Goal: Information Seeking & Learning: Find specific fact

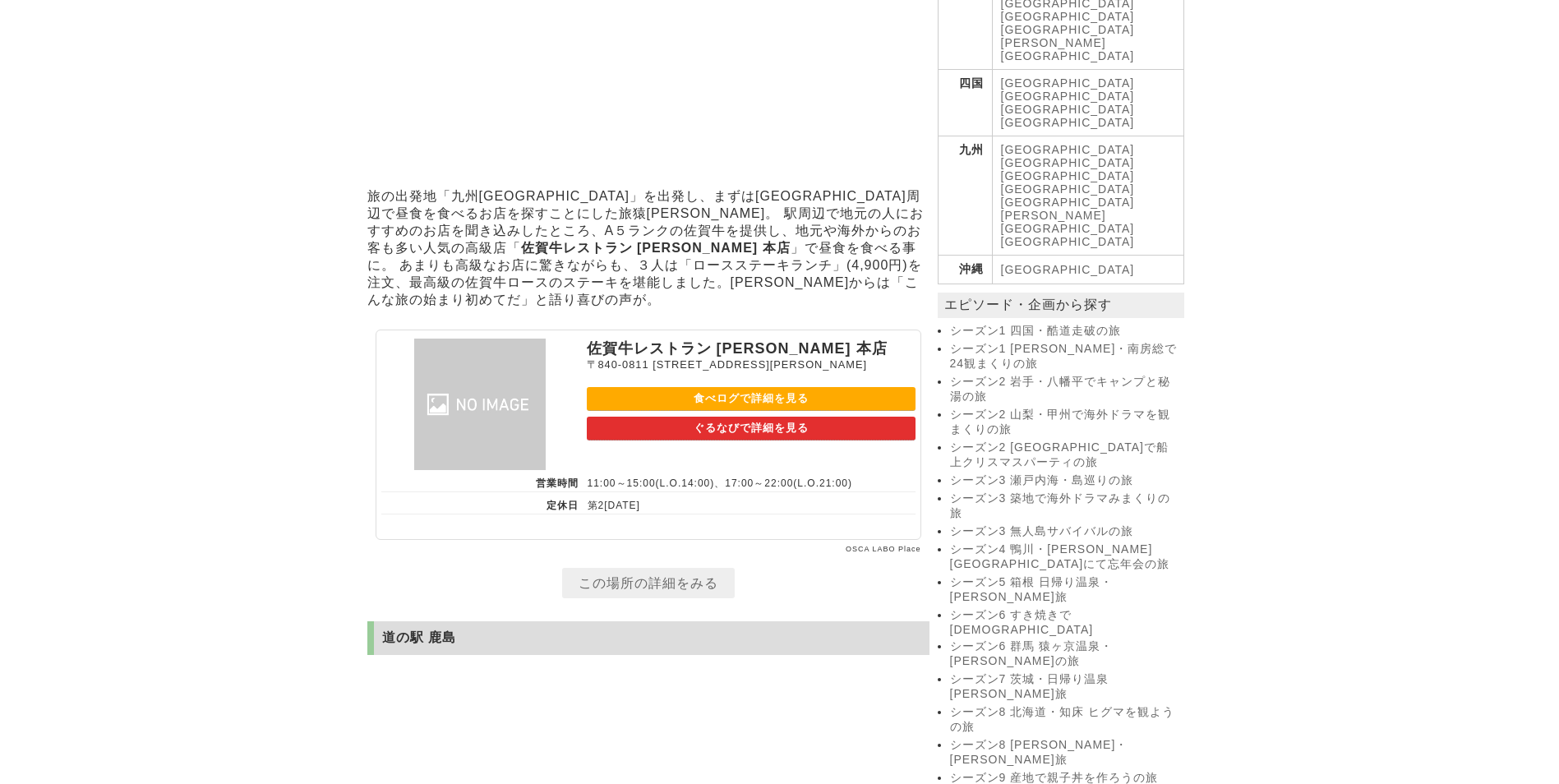
scroll to position [740, 0]
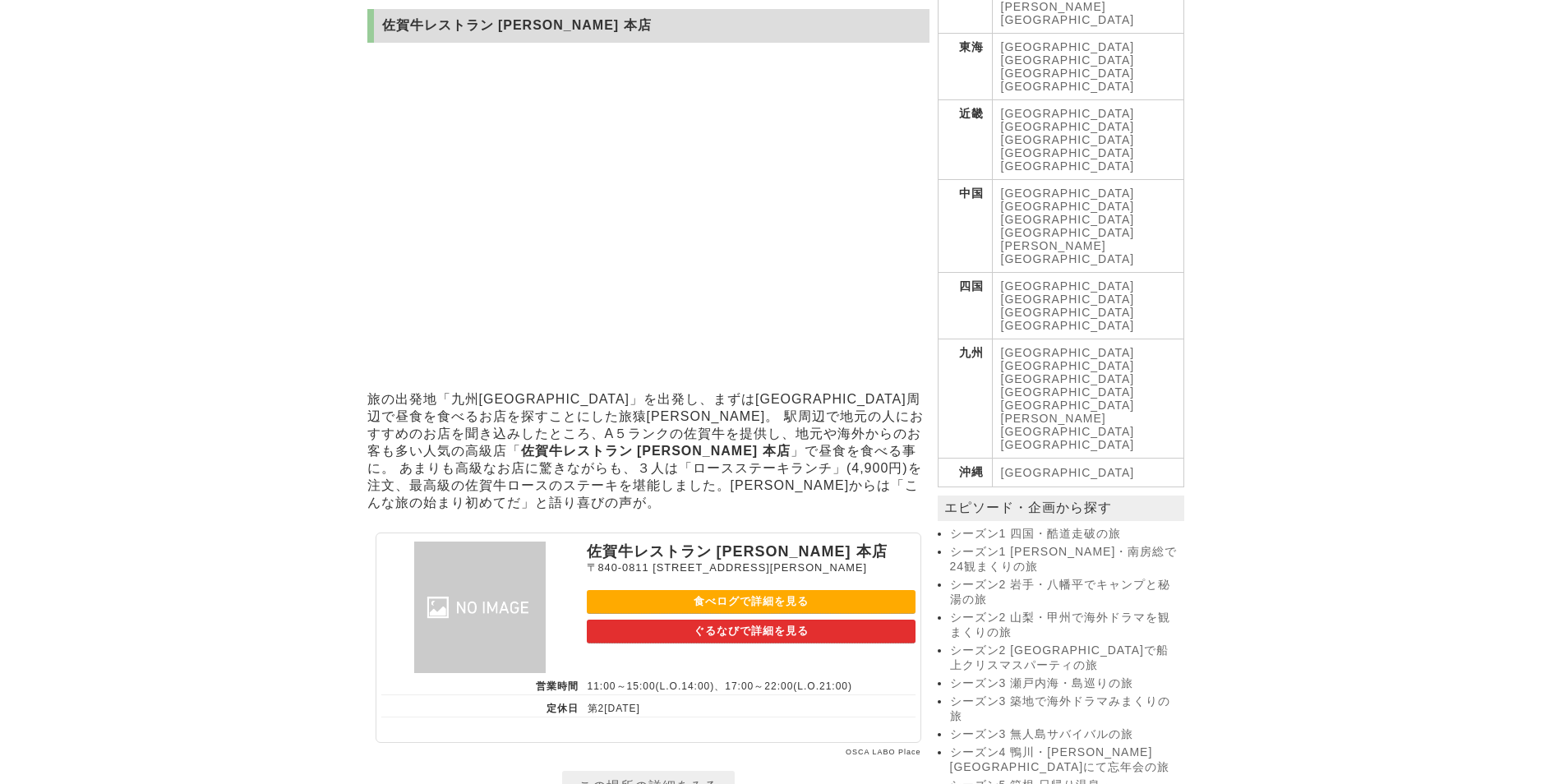
click at [1028, 526] on link "シーズン1 四国・酷道走破の旅" at bounding box center [1065, 534] width 230 height 15
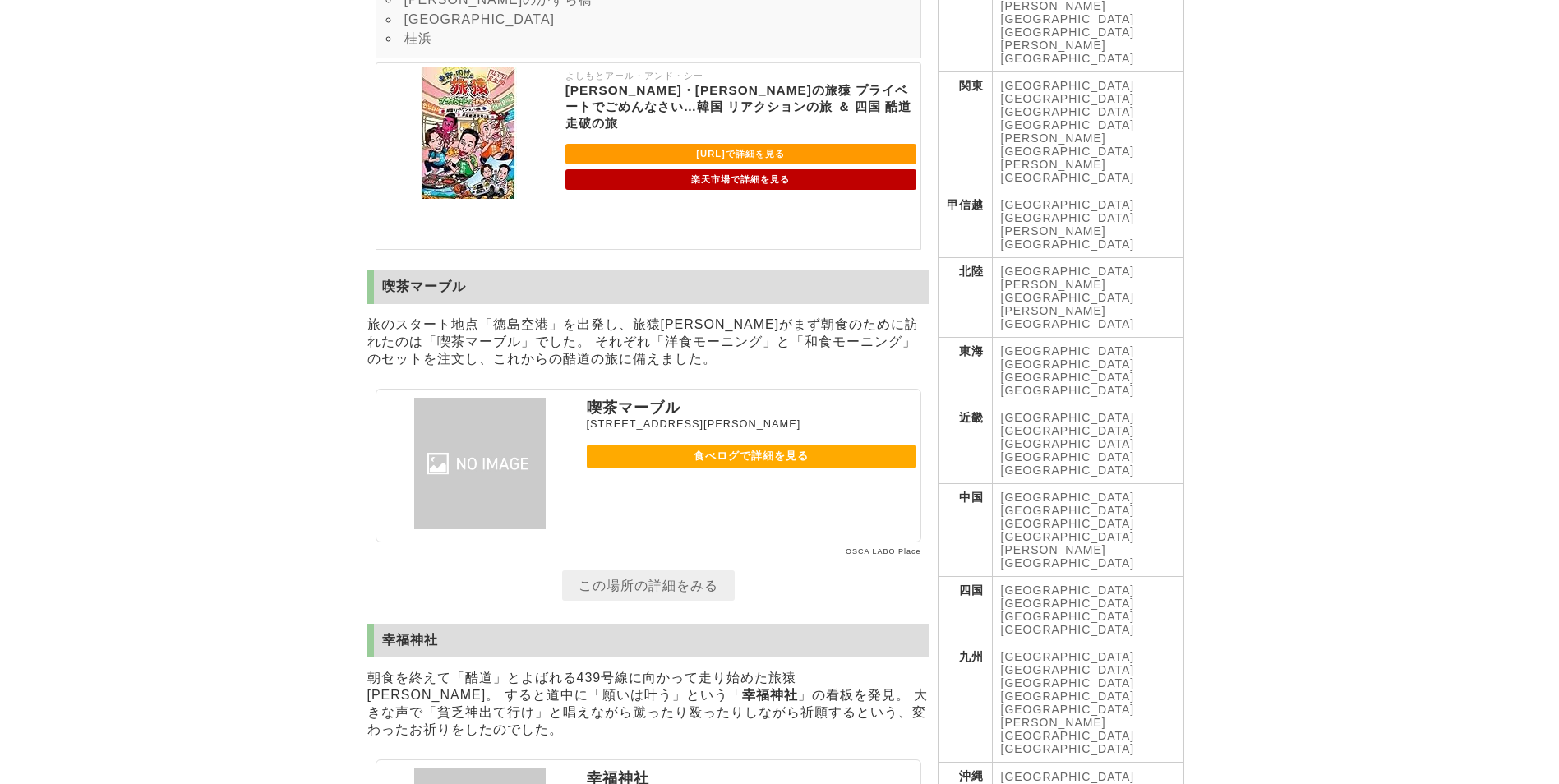
scroll to position [493, 0]
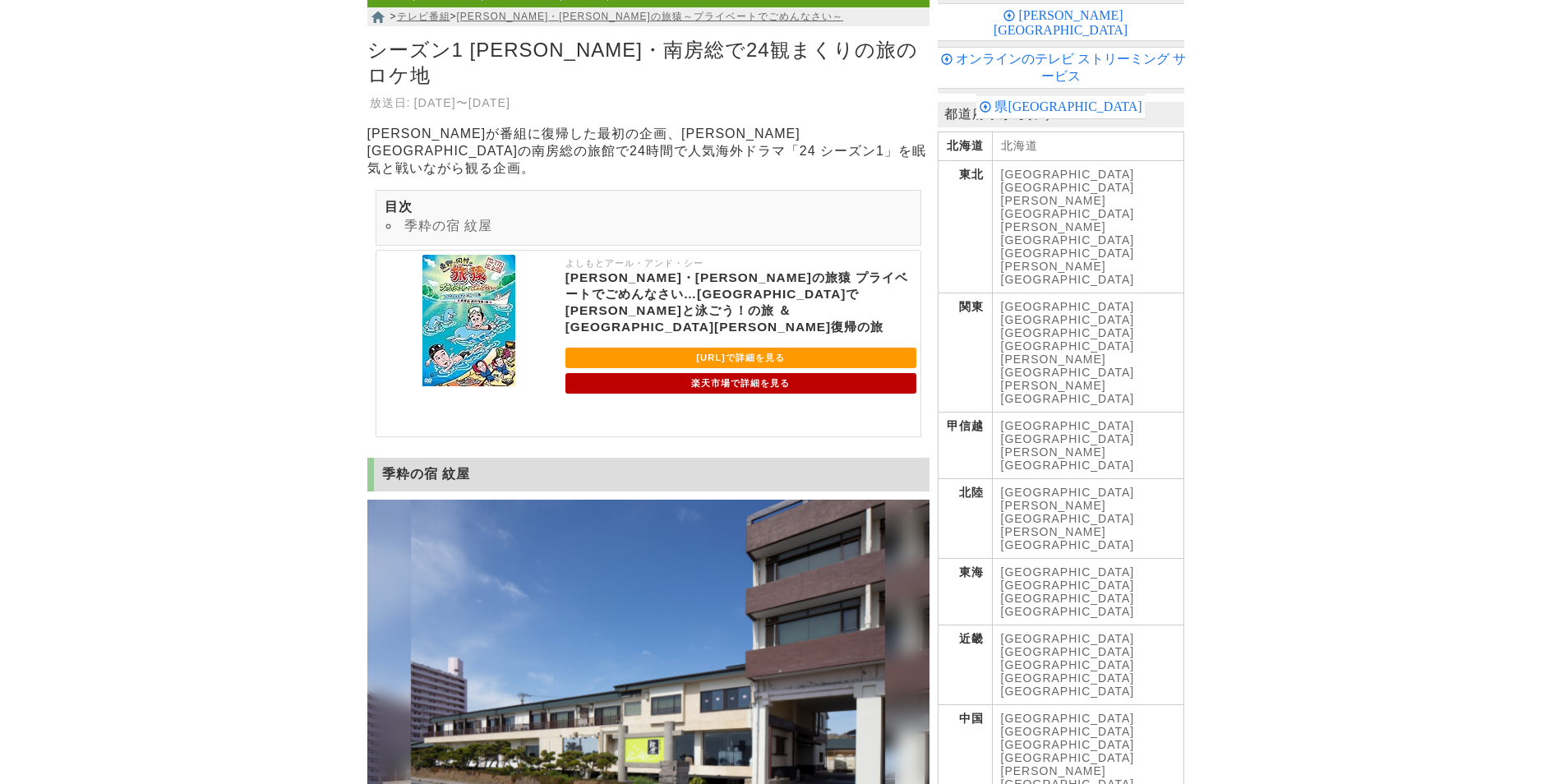
scroll to position [411, 0]
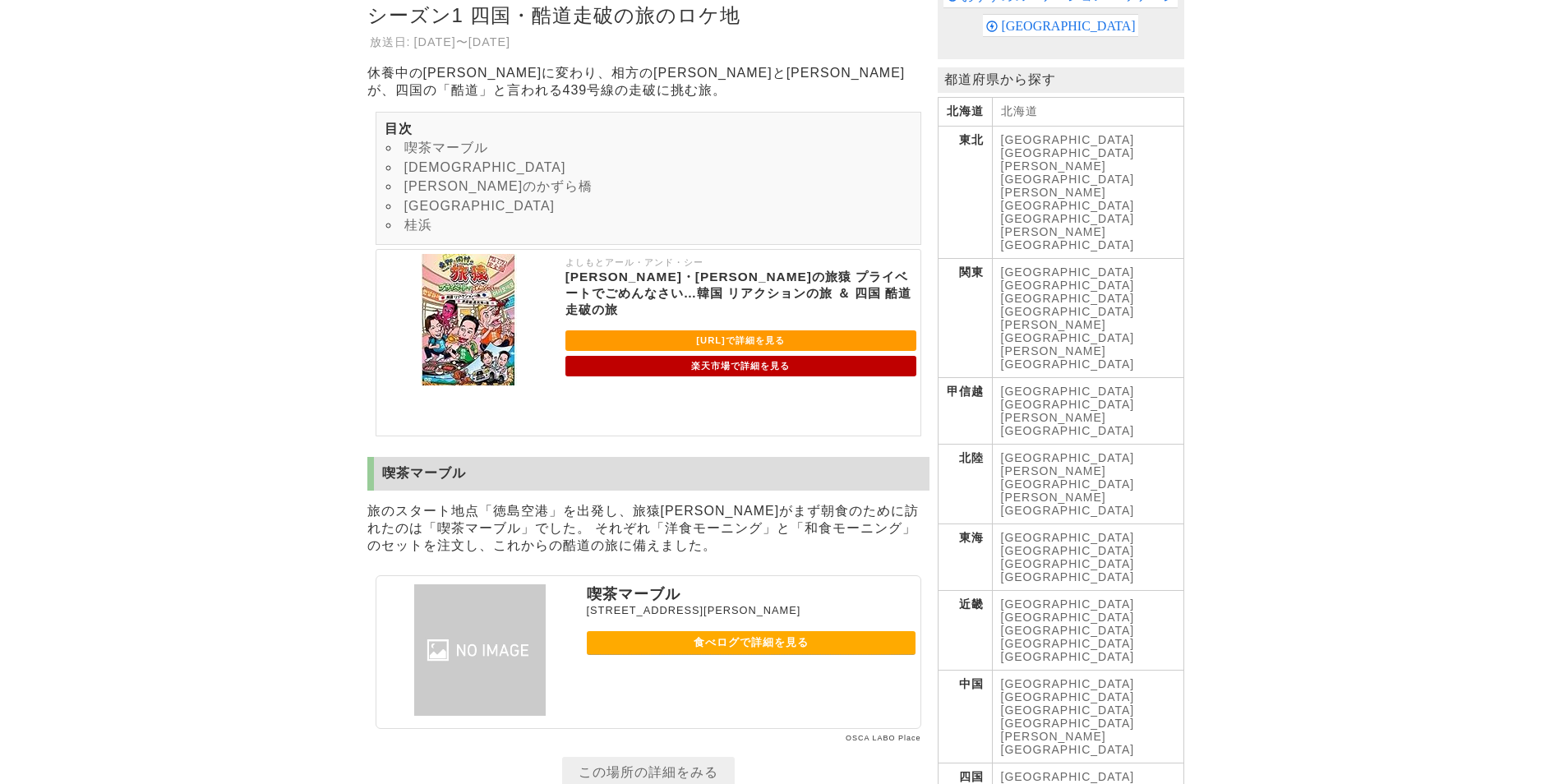
scroll to position [329, 0]
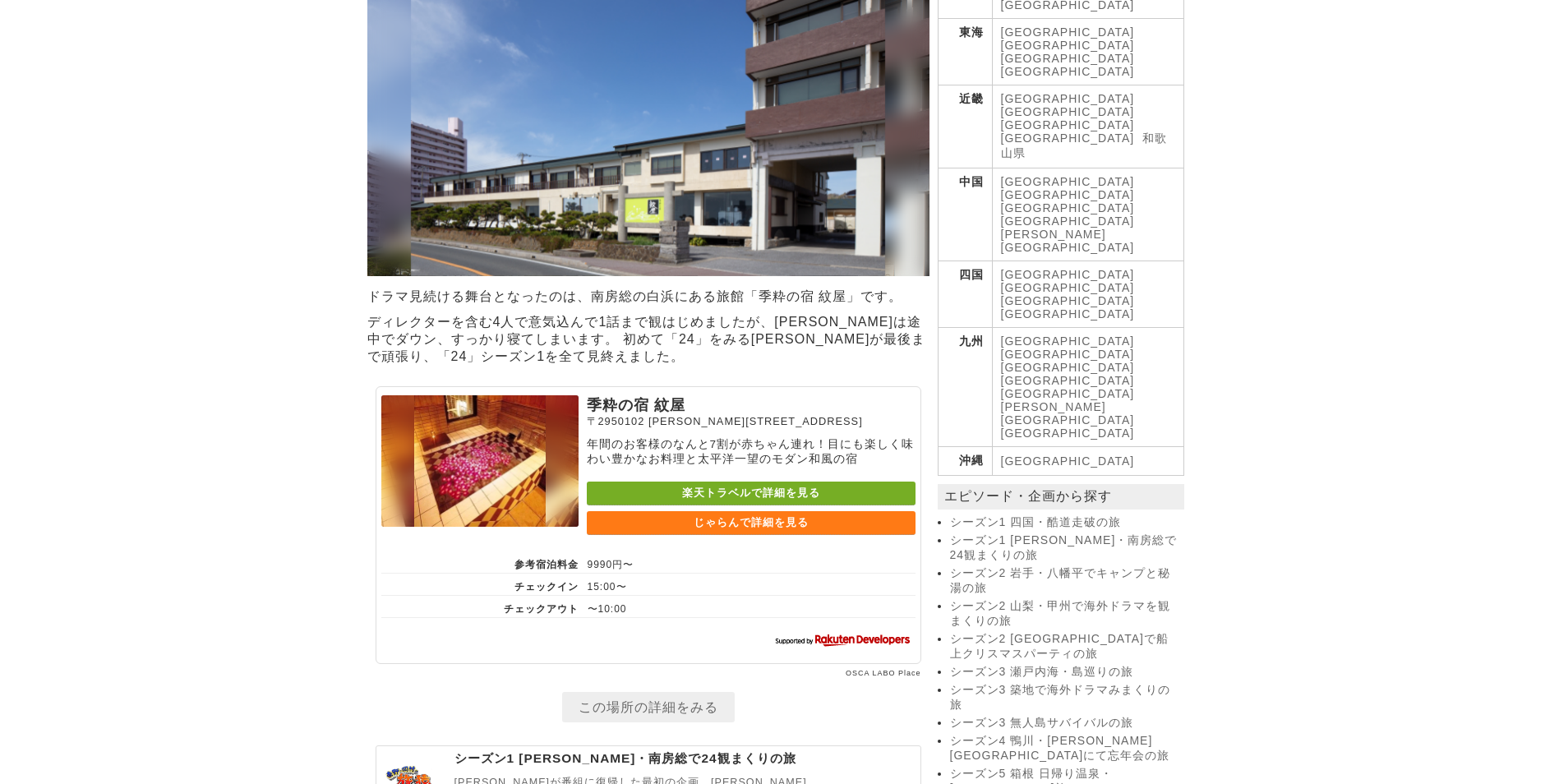
scroll to position [575, 0]
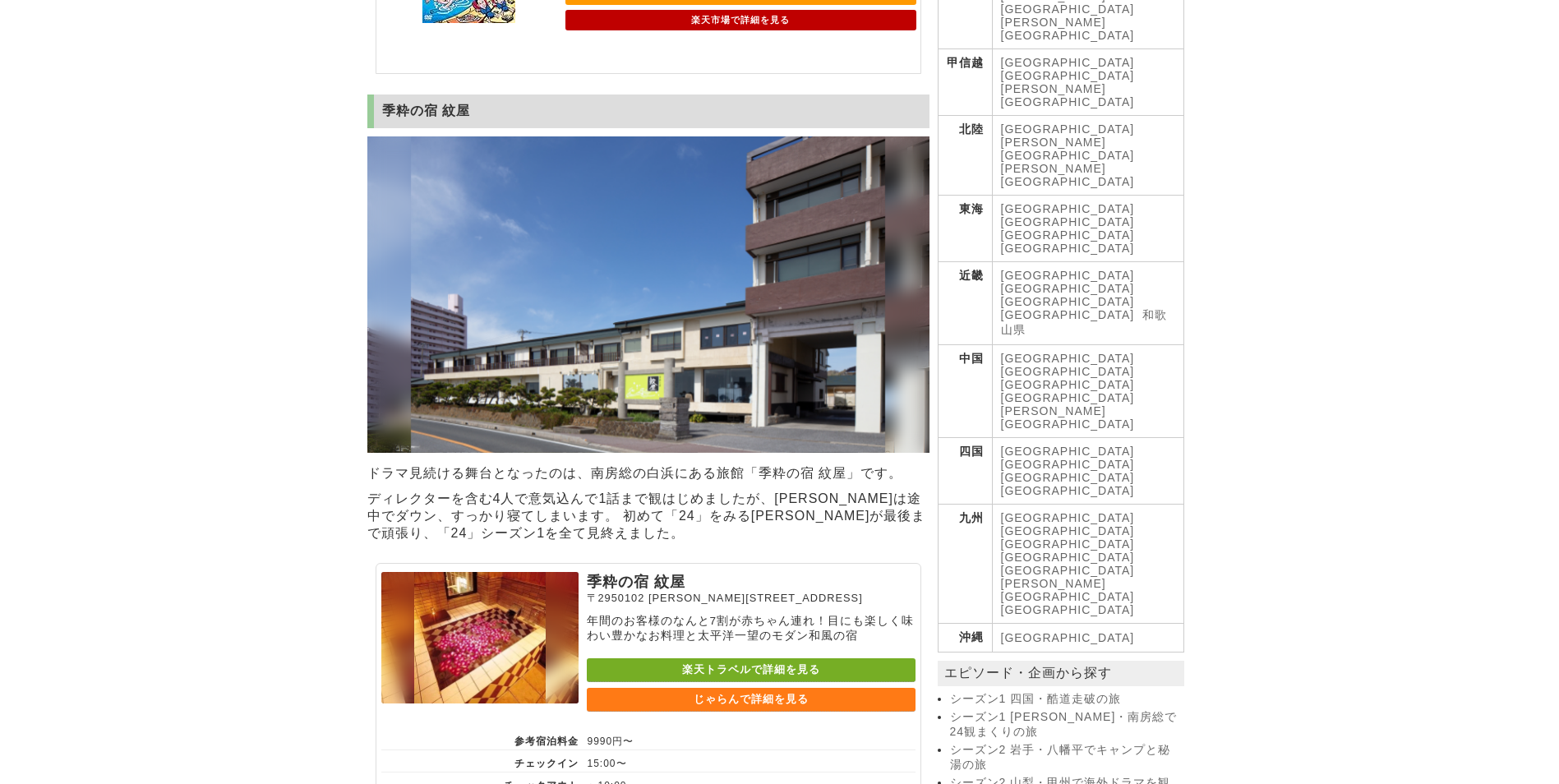
click at [1045, 742] on link "シーズン2 岩手・八幡平でキャンプと秘湯の旅" at bounding box center [1065, 757] width 230 height 30
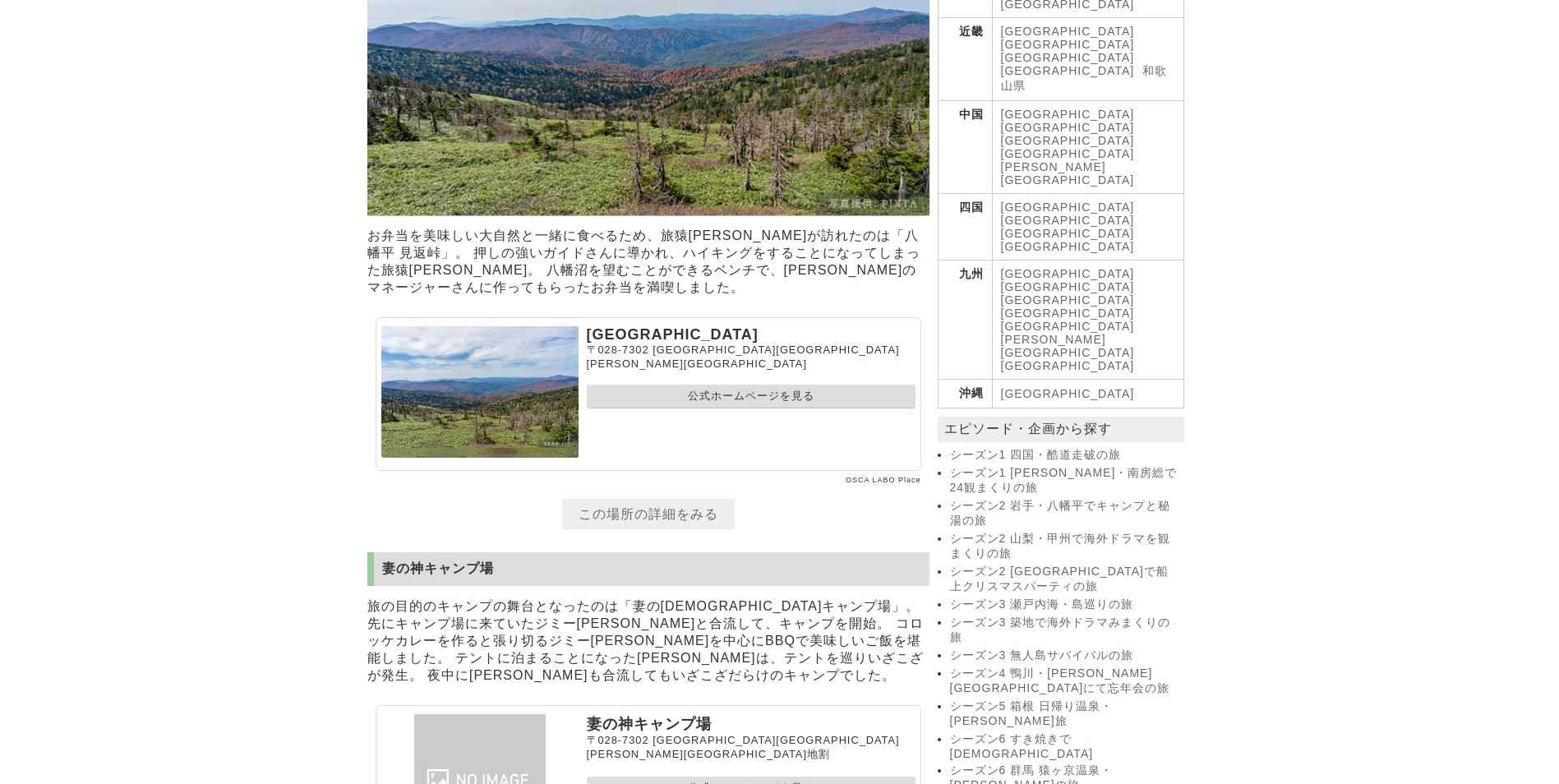
scroll to position [904, 0]
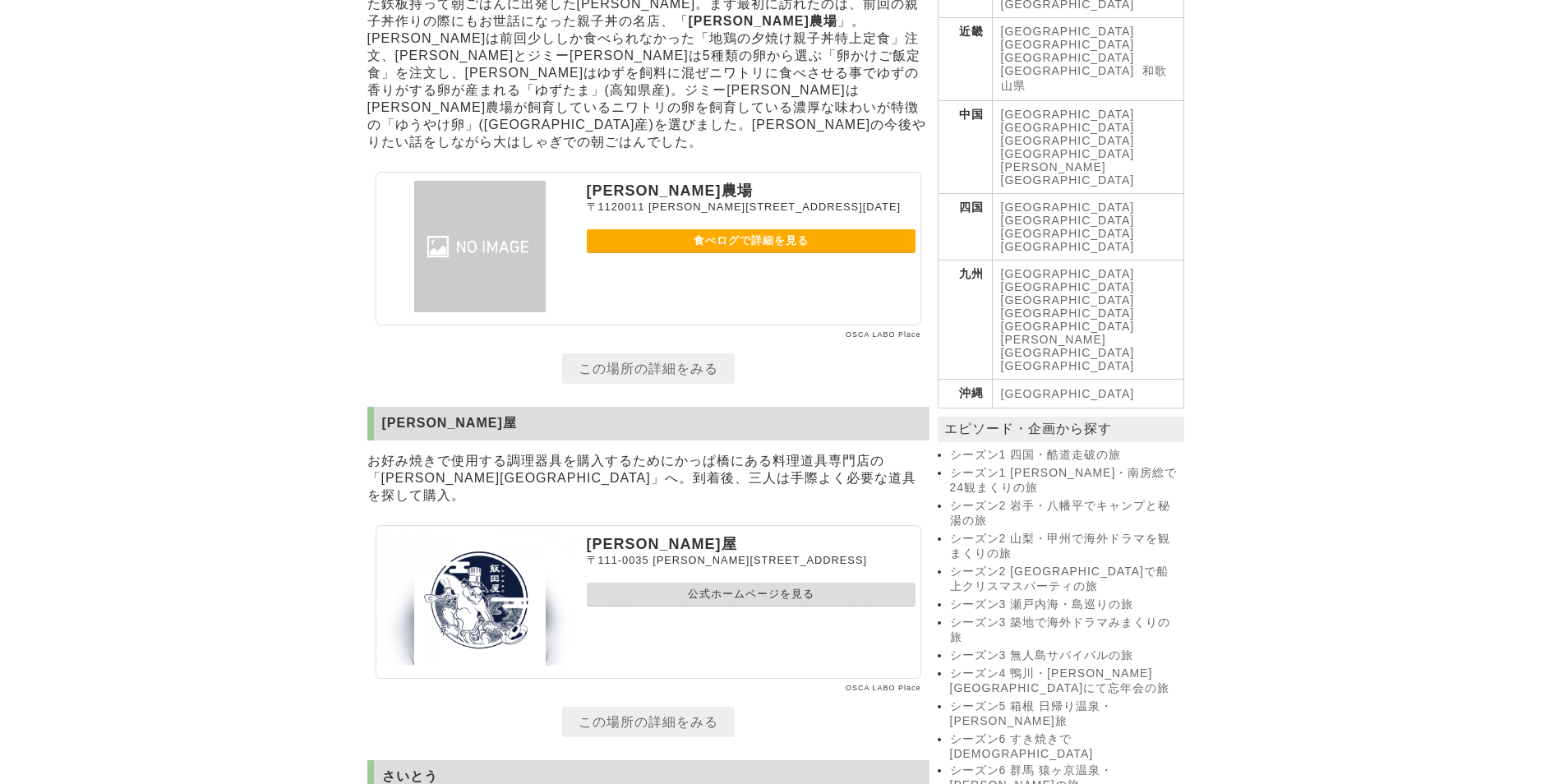
scroll to position [1150, 0]
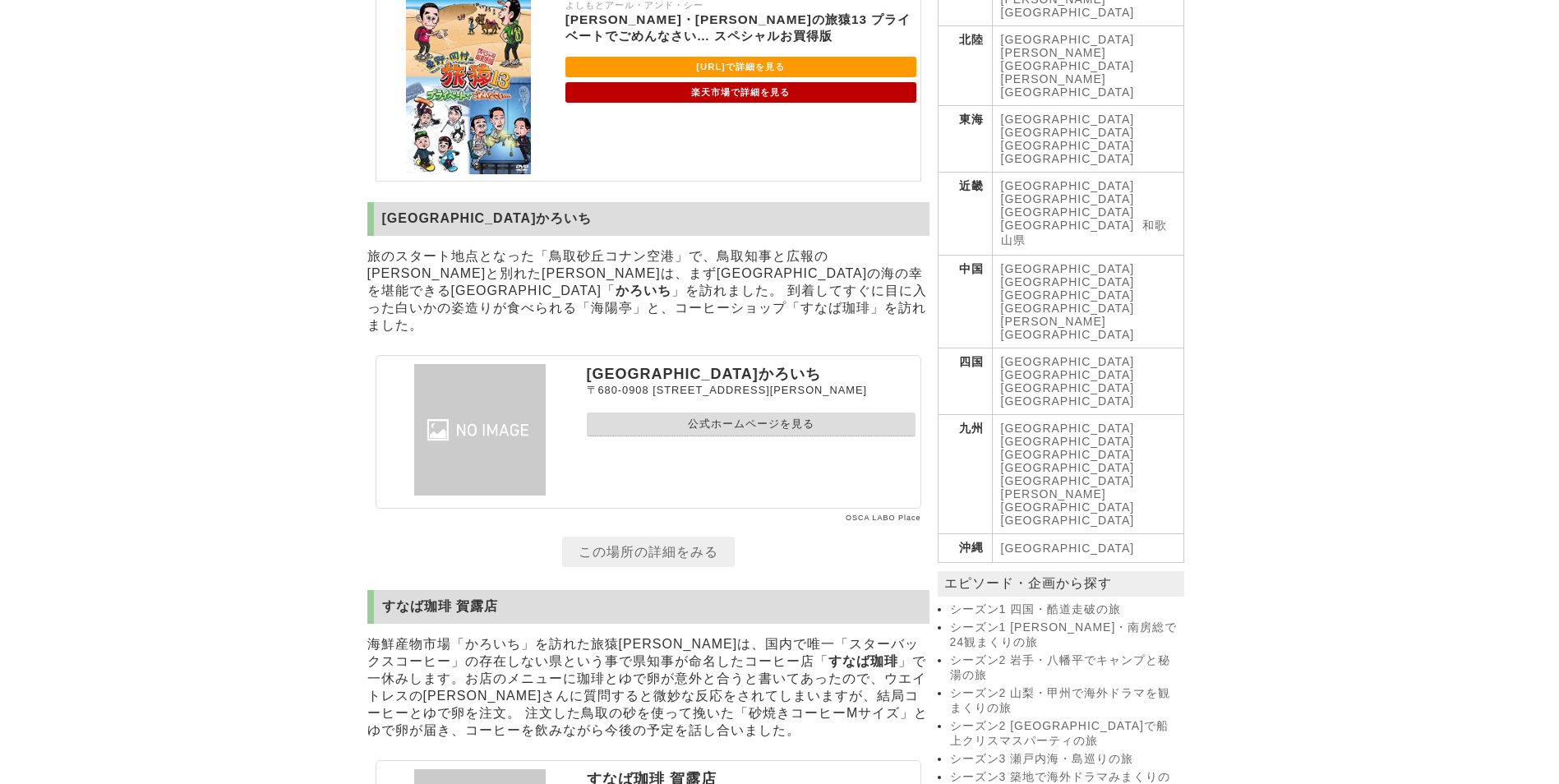
scroll to position [1221, 0]
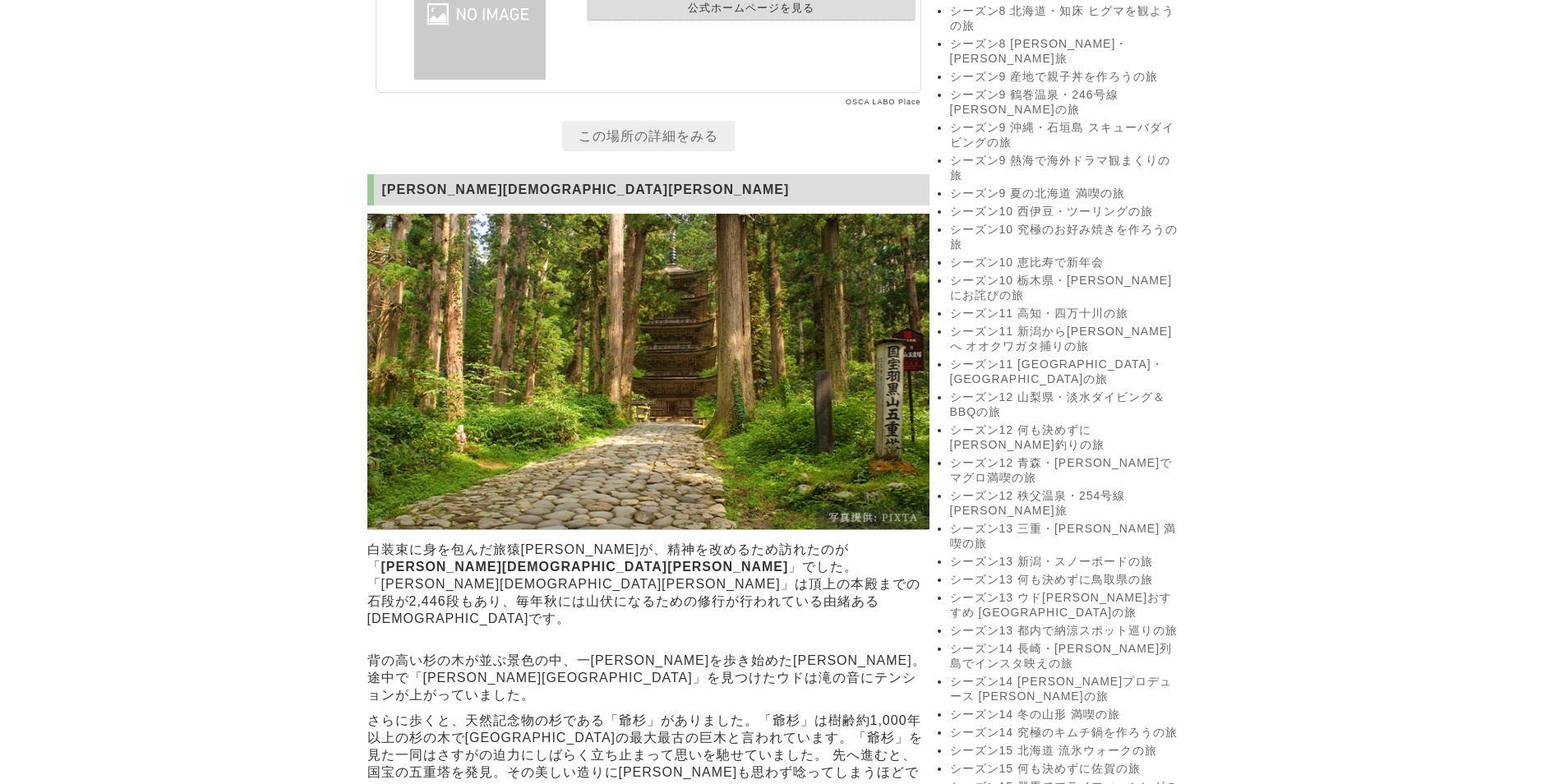
scroll to position [1645, 0]
click at [1084, 706] on link "シーズン14 冬の山形 満喫の旅" at bounding box center [1065, 714] width 230 height 15
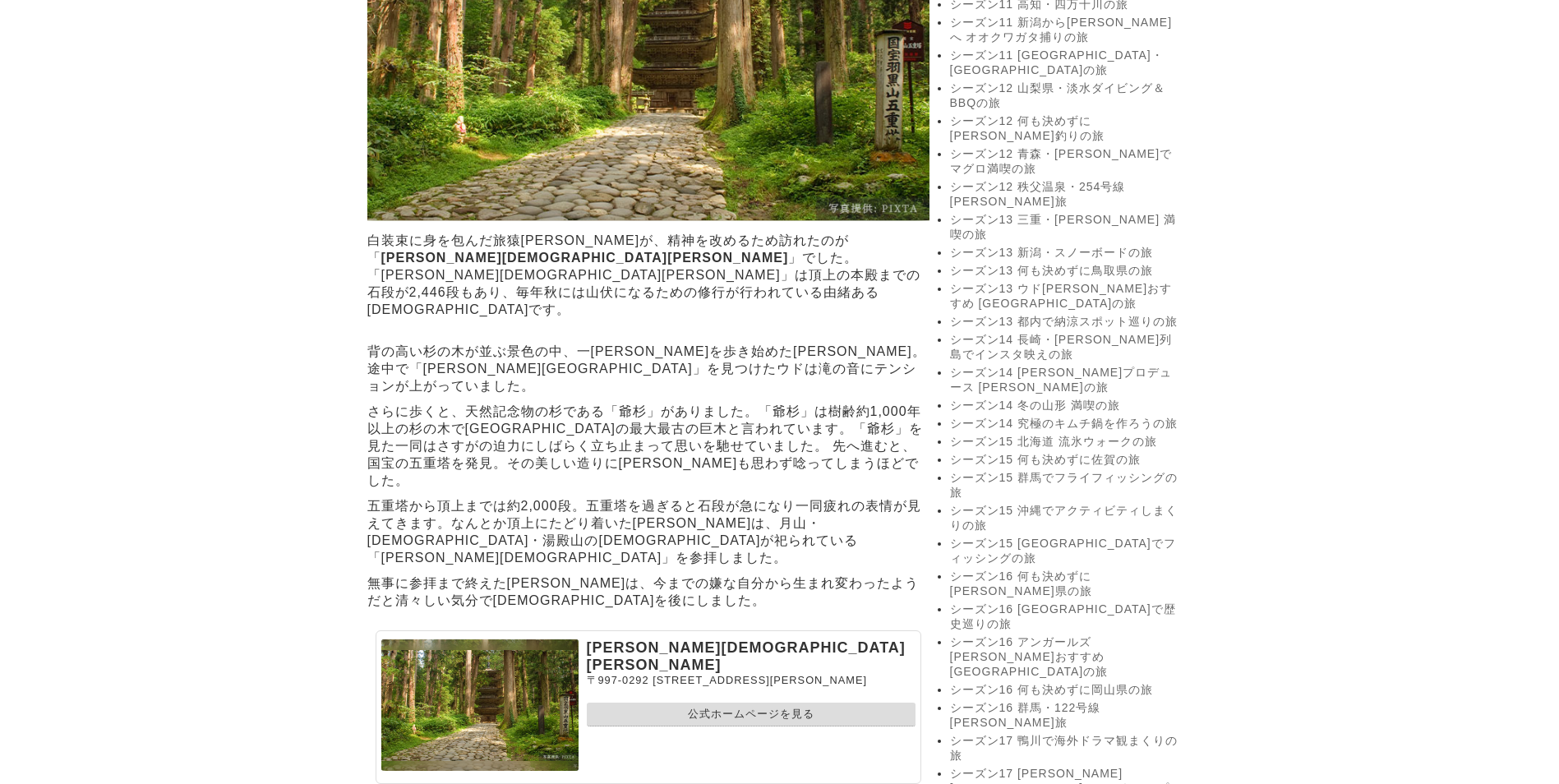
scroll to position [1973, 0]
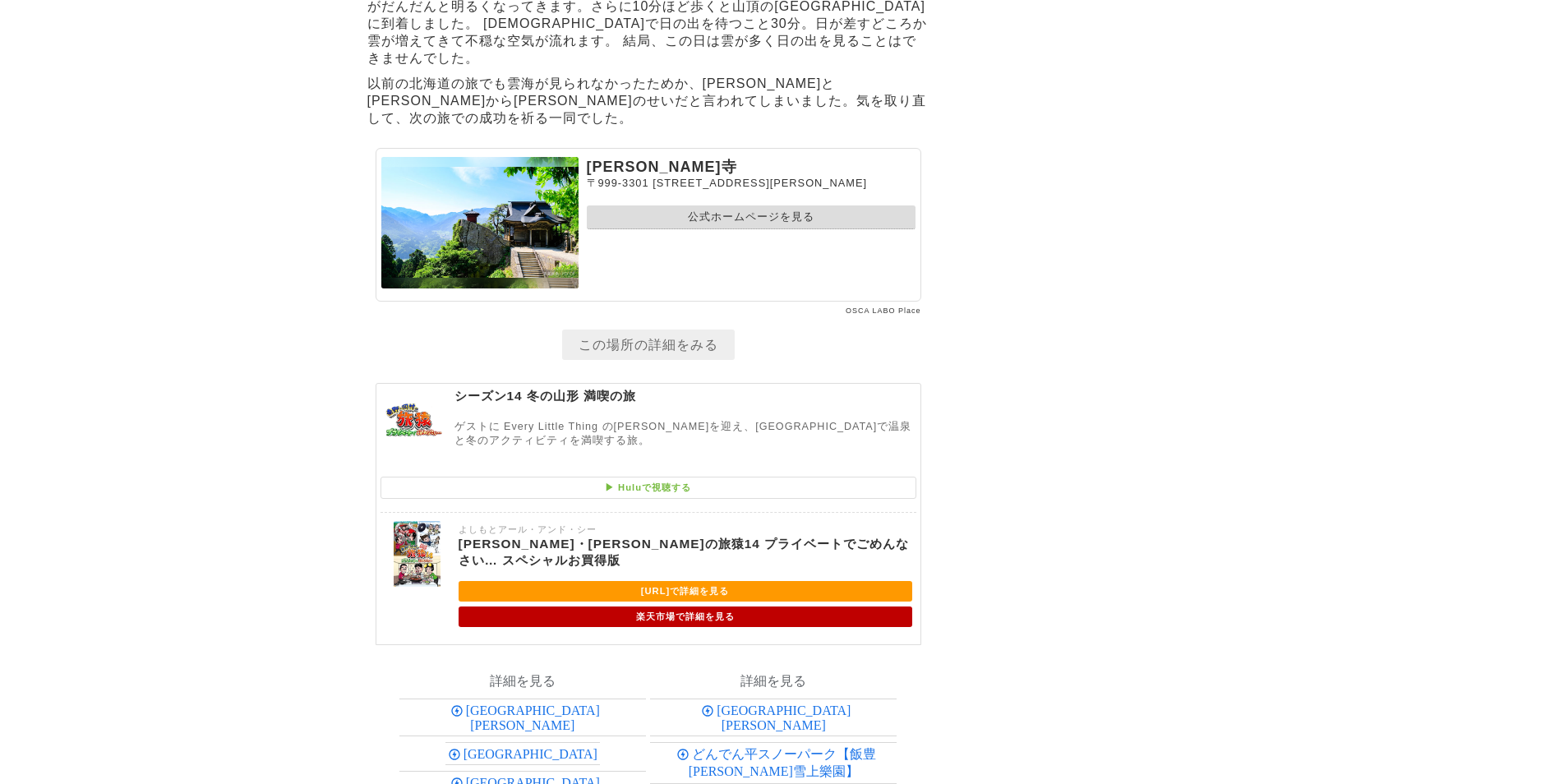
scroll to position [7239, 0]
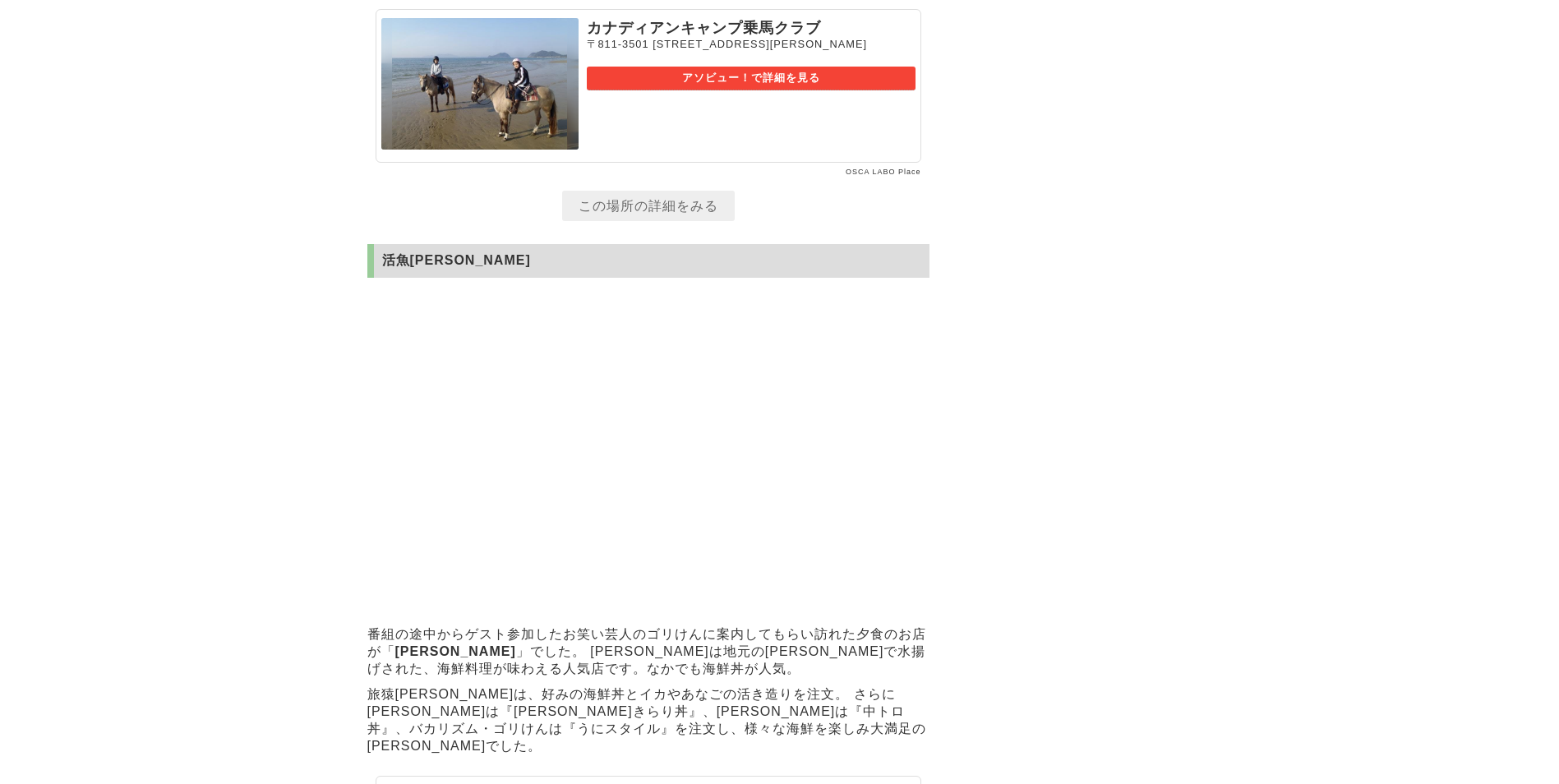
scroll to position [5750, 0]
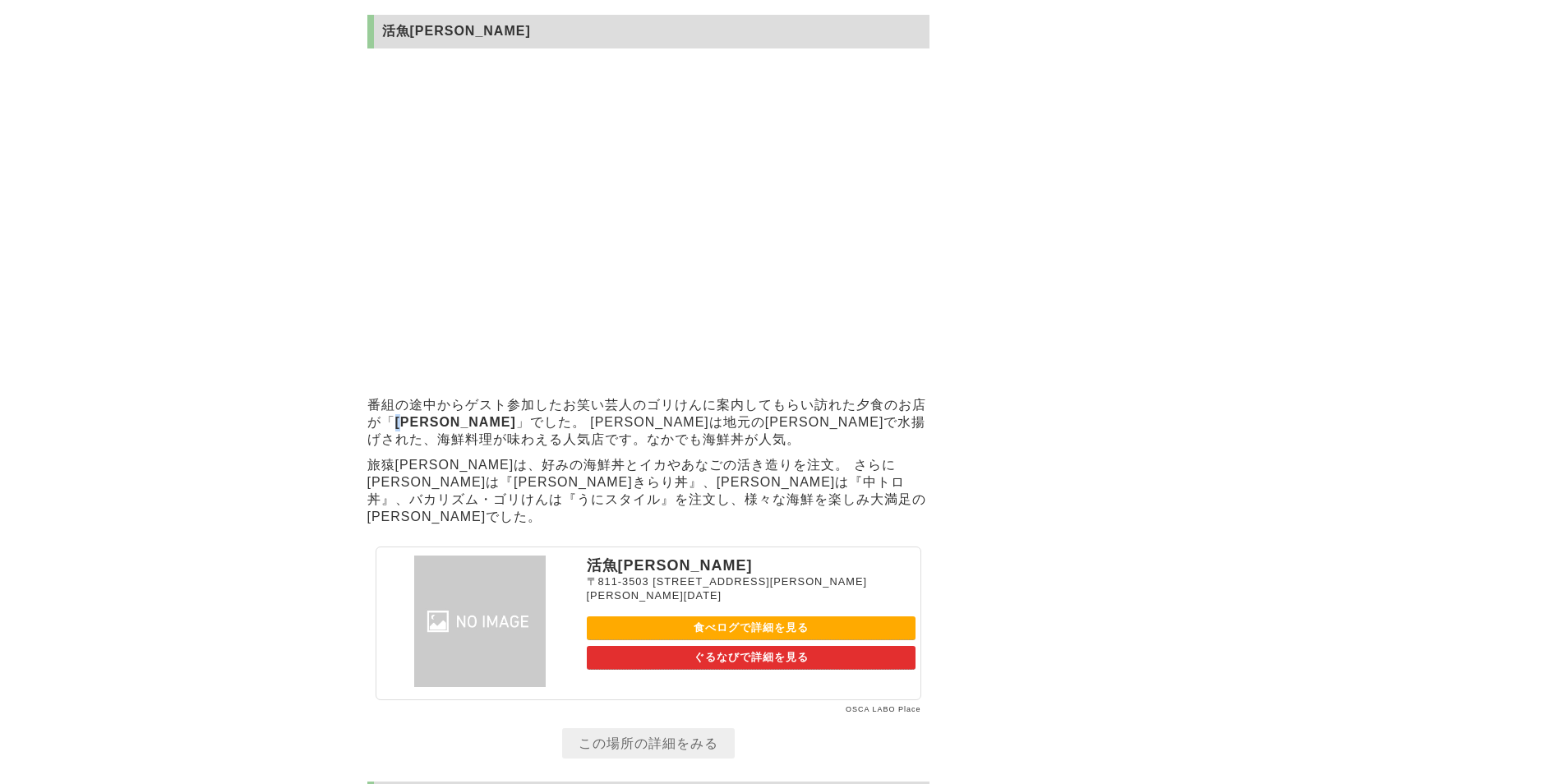
drag, startPoint x: 413, startPoint y: 535, endPoint x: 391, endPoint y: 534, distance: 22.0
click at [391, 452] on p "番組の途中からゲスト参加したお笑い芸人のゴリけんに案内してもらい訪れた夕食のお店が「 海彦 」でした。 [PERSON_NAME]は地元の[PERSON_NA…" at bounding box center [648, 423] width 562 height 60
drag, startPoint x: 422, startPoint y: 539, endPoint x: 398, endPoint y: 535, distance: 24.3
click at [398, 429] on strong "[PERSON_NAME]" at bounding box center [455, 422] width 120 height 14
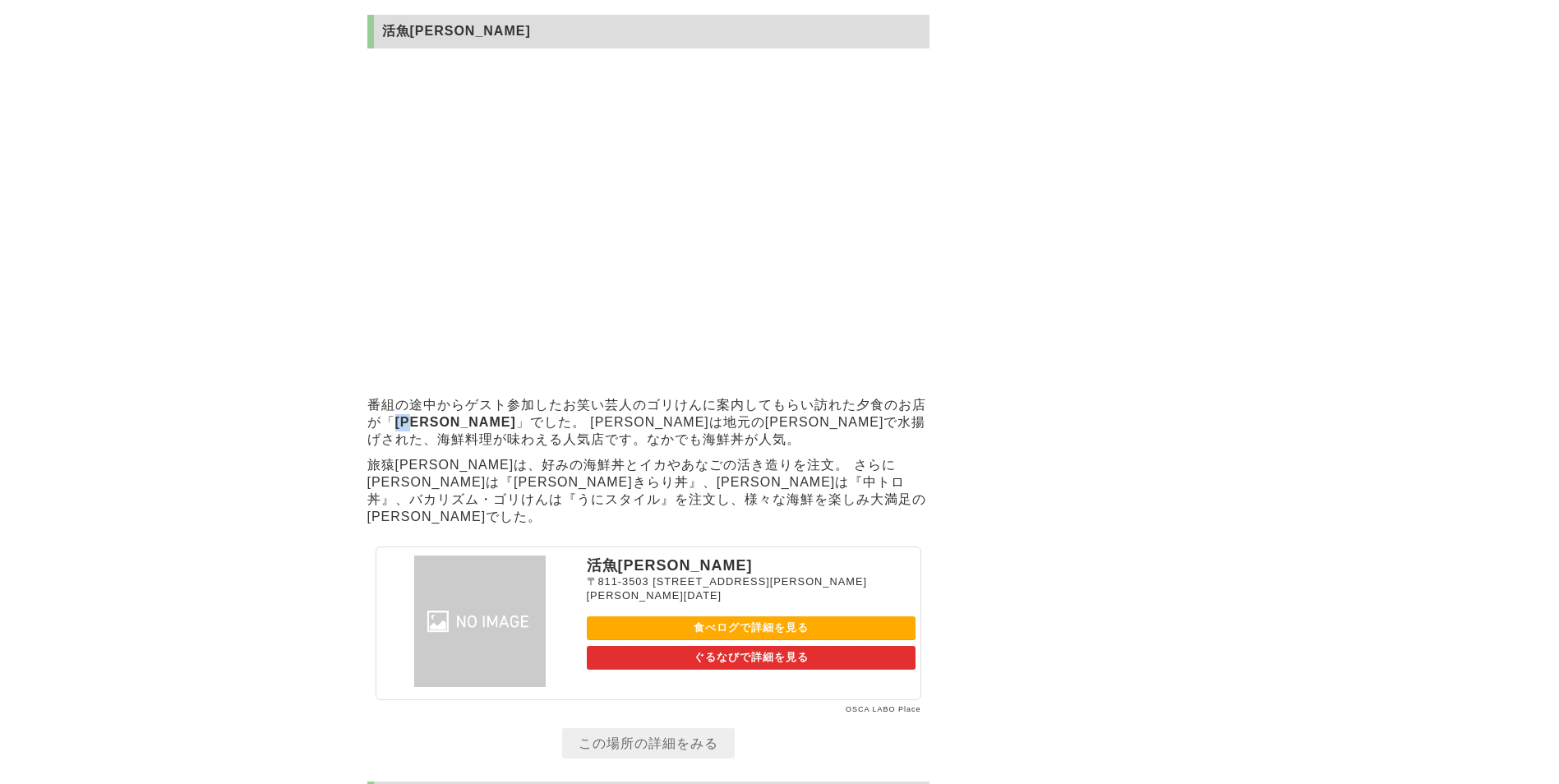
copy strong "[PERSON_NAME]"
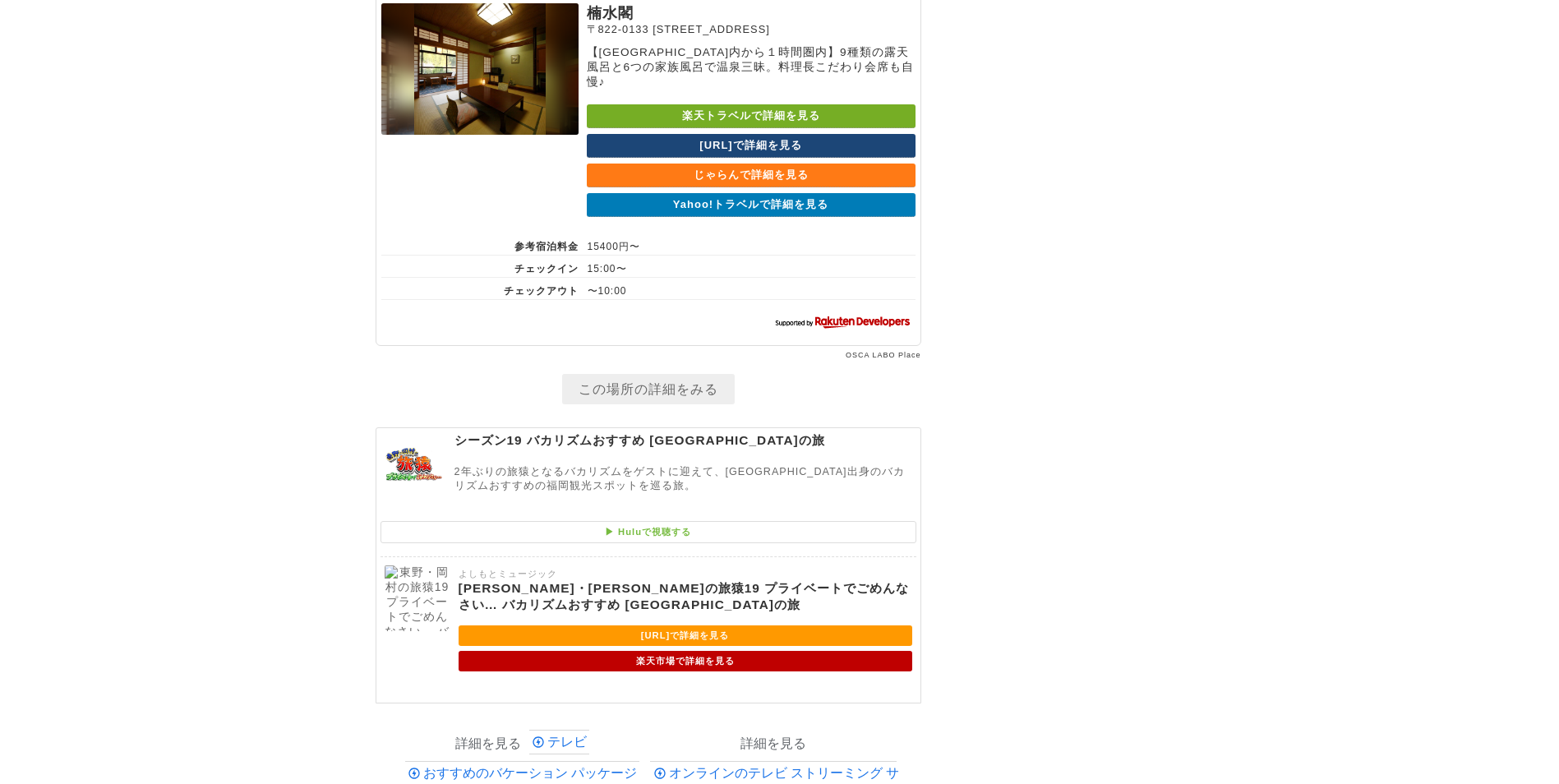
scroll to position [7640, 0]
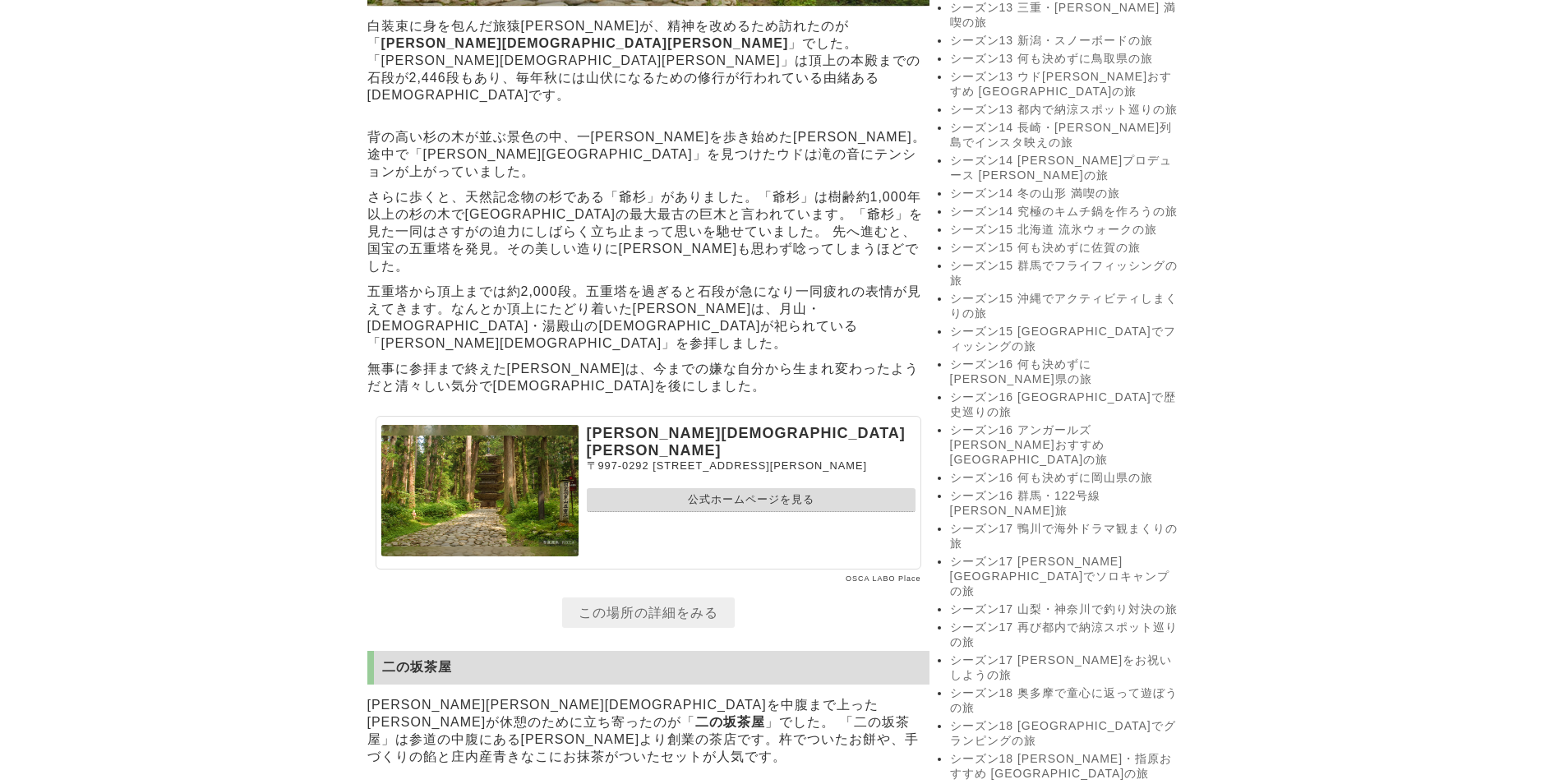
scroll to position [1973, 0]
